Goal: Navigation & Orientation: Find specific page/section

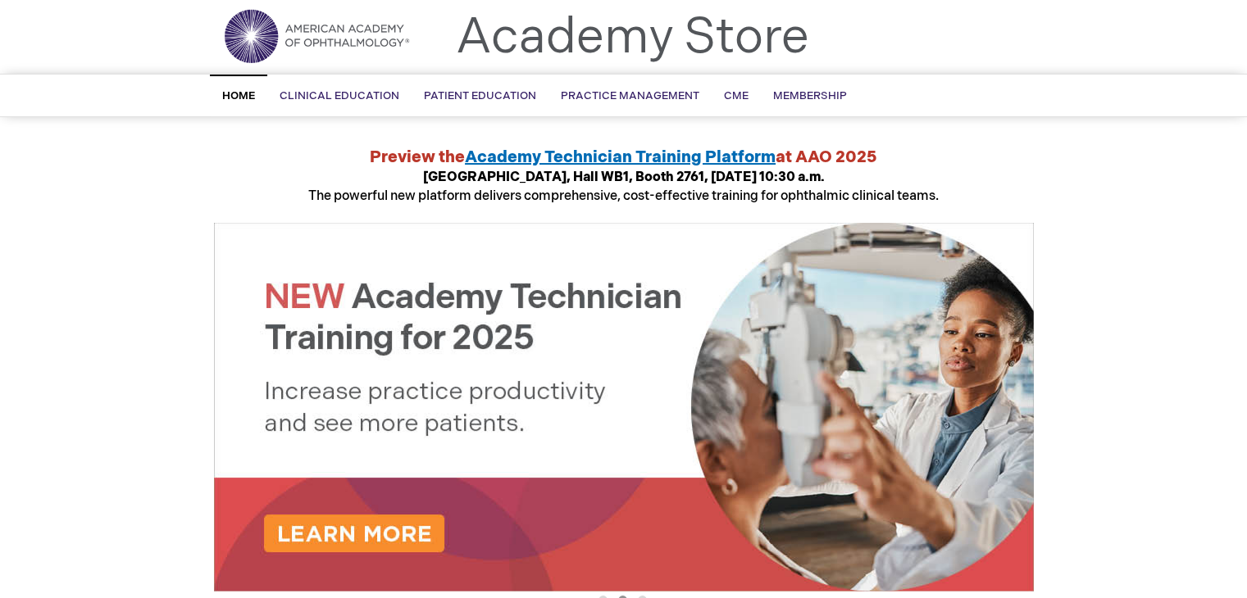
scroll to position [25, 0]
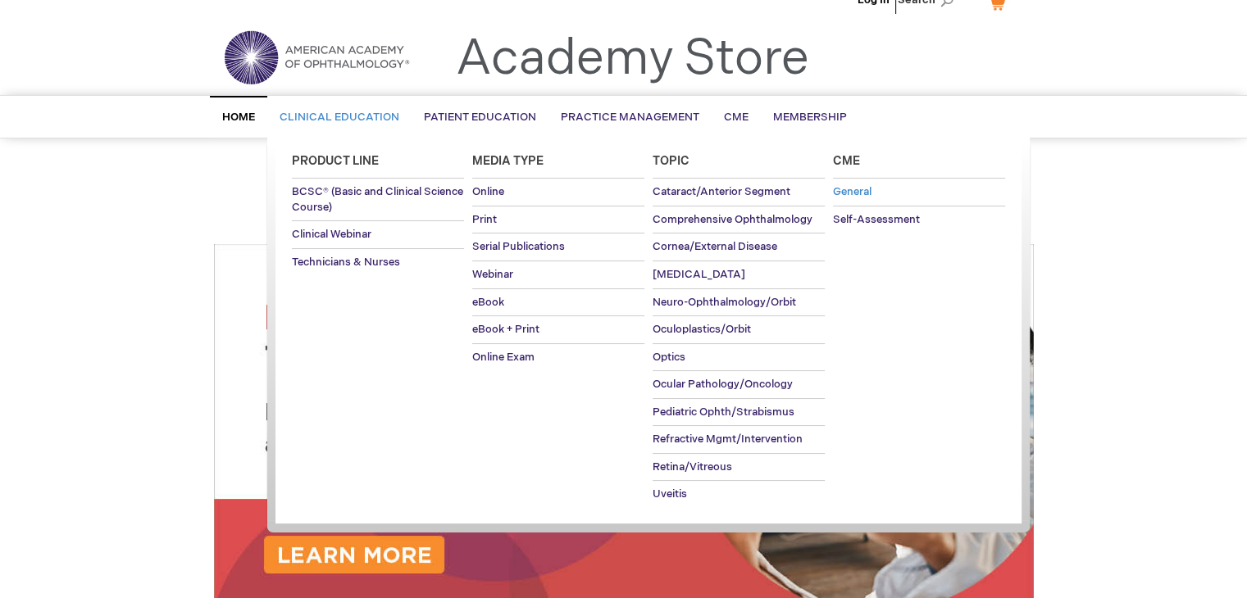
click at [847, 190] on span "General" at bounding box center [852, 191] width 39 height 13
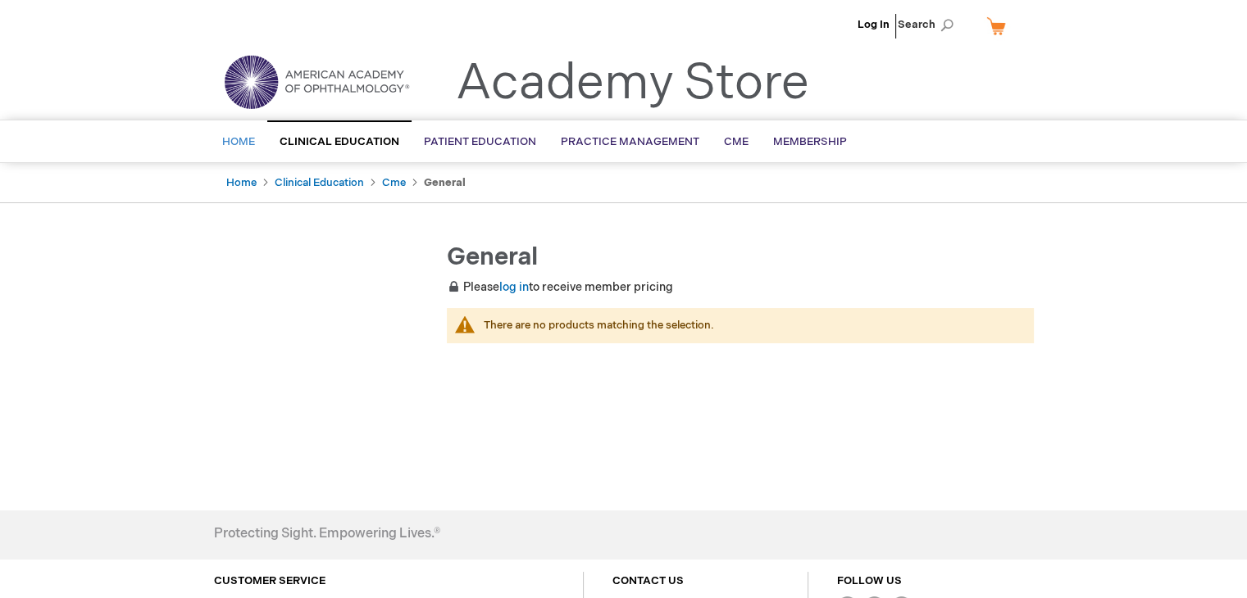
click at [244, 143] on span "Home" at bounding box center [238, 141] width 33 height 13
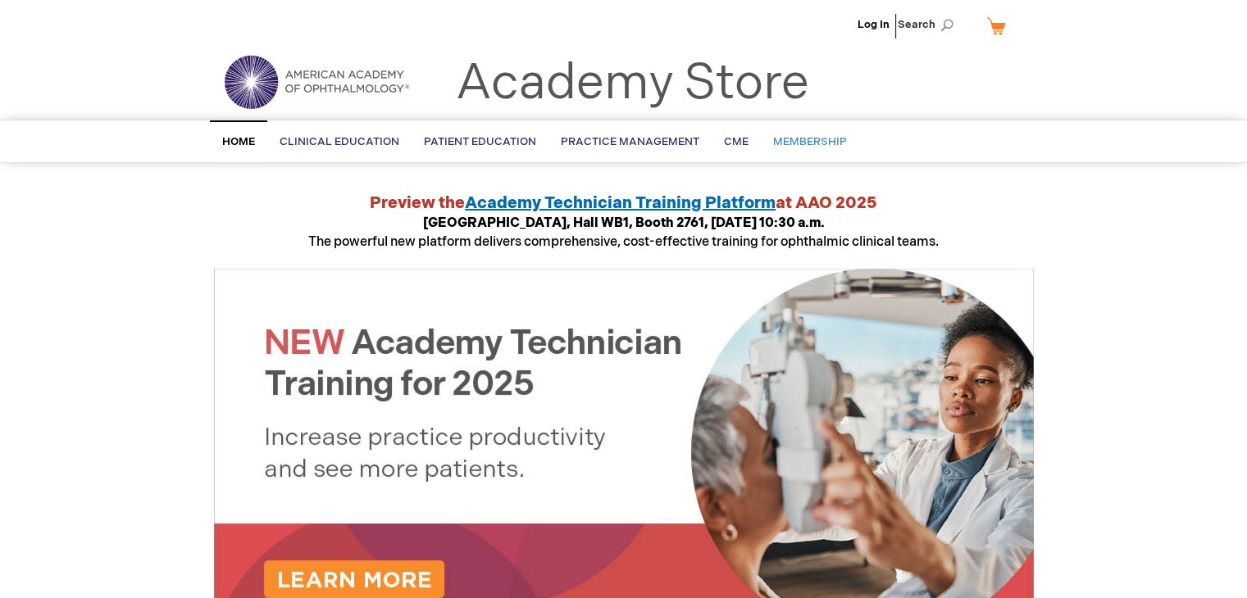
click at [770, 150] on link "Membership" at bounding box center [810, 142] width 98 height 40
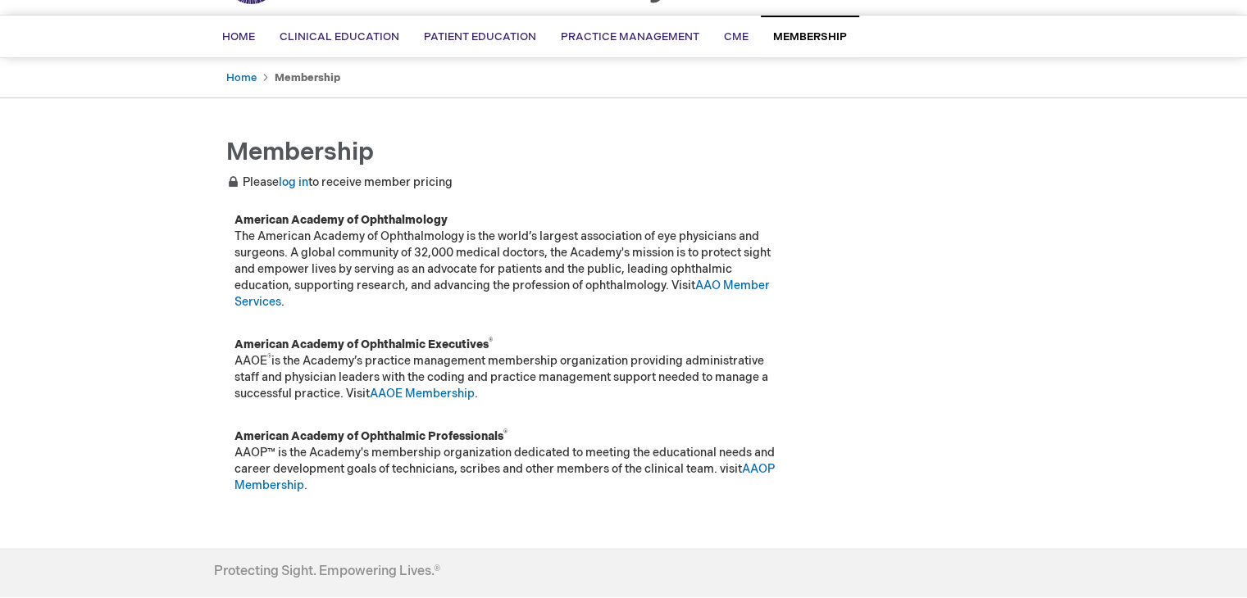
scroll to position [107, 0]
click at [735, 279] on link "AAO Member Services" at bounding box center [501, 292] width 535 height 30
